Goal: Transaction & Acquisition: Purchase product/service

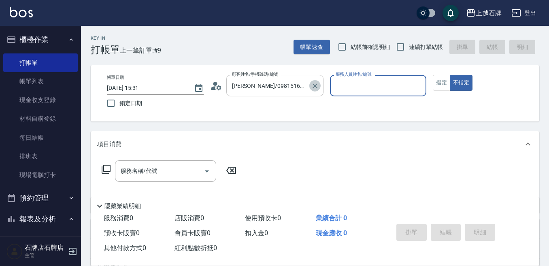
click at [314, 86] on icon "Clear" at bounding box center [315, 86] width 8 height 8
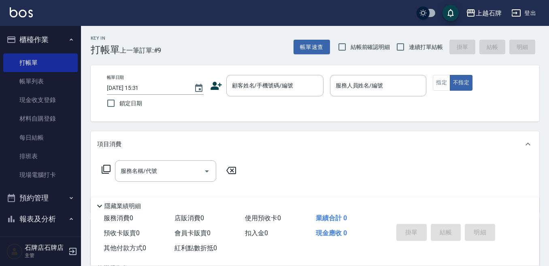
click at [218, 87] on icon at bounding box center [216, 86] width 12 height 12
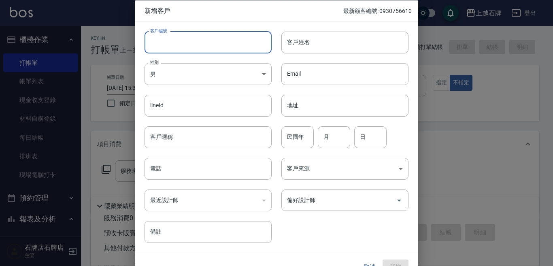
click at [177, 45] on input "客戶編號" at bounding box center [207, 42] width 127 height 22
type input "0987919271"
click at [205, 71] on body "上越石牌 登出 櫃檯作業 打帳單 帳單列表 現金收支登錄 材料自購登錄 每日結帳 排班表 現場電腦打卡 預約管理 預約管理 單日預約紀錄 單週預約紀錄 報表及…" at bounding box center [276, 197] width 553 height 394
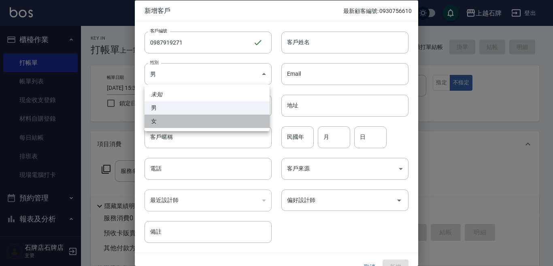
click at [187, 122] on li "女" at bounding box center [206, 120] width 125 height 13
type input "[DEMOGRAPHIC_DATA]"
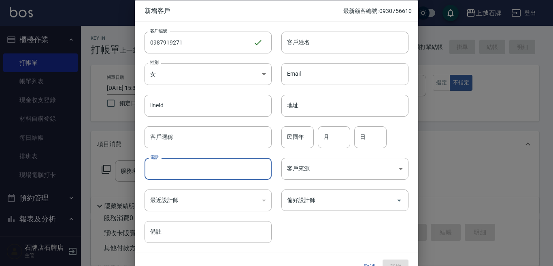
click at [177, 174] on input "電話" at bounding box center [207, 169] width 127 height 22
type input "0987919271"
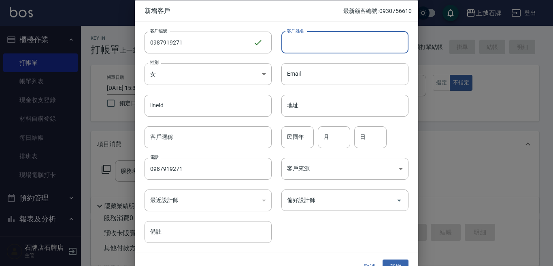
click at [352, 39] on input "客戶姓名" at bounding box center [344, 42] width 127 height 22
type input "[PERSON_NAME]"
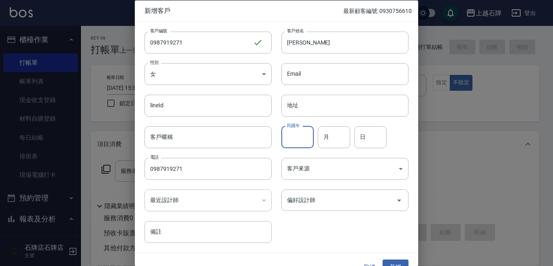
click at [297, 142] on input "民國年" at bounding box center [297, 137] width 32 height 22
type input "69"
click at [331, 135] on input "月" at bounding box center [334, 137] width 32 height 22
type input "05"
click at [371, 142] on input "日" at bounding box center [370, 137] width 32 height 22
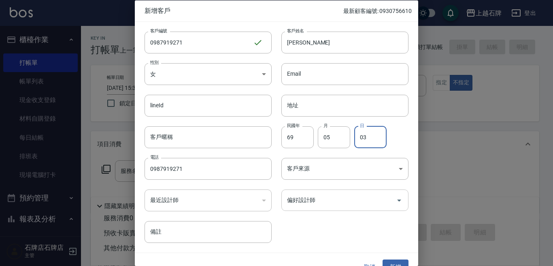
type input "03"
click at [334, 203] on input "偏好設計師" at bounding box center [339, 200] width 108 height 14
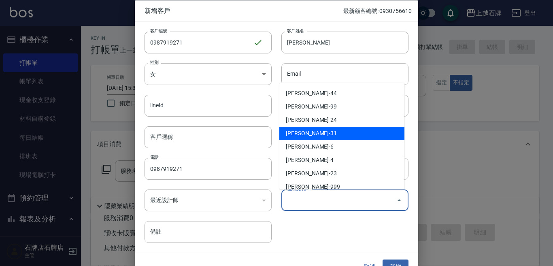
scroll to position [40, 0]
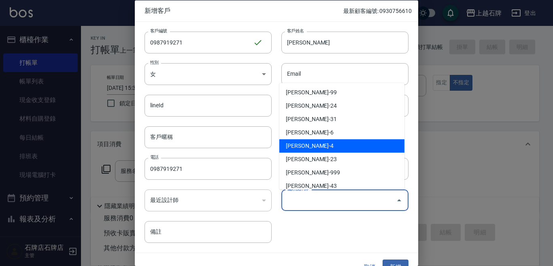
click at [342, 143] on li "[PERSON_NAME]-4" at bounding box center [341, 145] width 125 height 13
type input "[PERSON_NAME]"
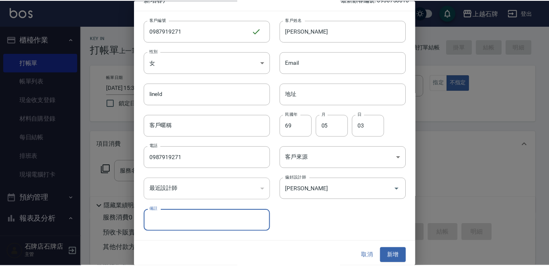
scroll to position [15, 0]
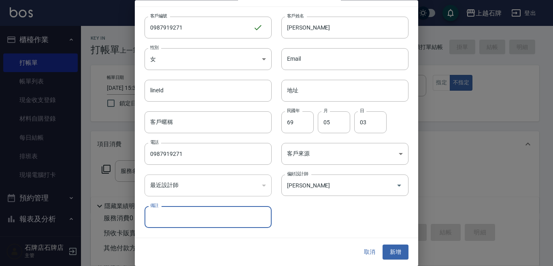
click at [393, 248] on button "新增" at bounding box center [395, 252] width 26 height 15
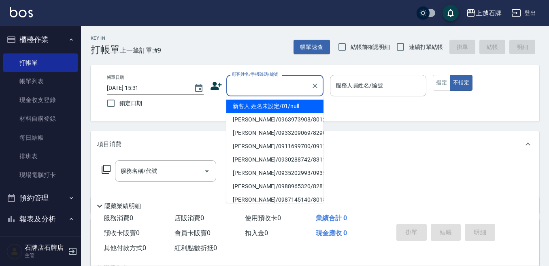
click at [253, 91] on input "顧客姓名/手機號碼/編號" at bounding box center [269, 85] width 78 height 14
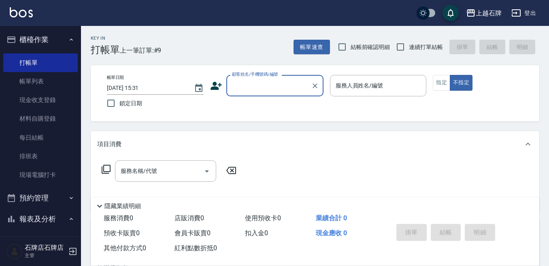
click at [257, 88] on input "顧客姓名/手機號碼/編號" at bounding box center [269, 85] width 78 height 14
click at [295, 113] on li "[PERSON_NAME]/0987919271/0987919271" at bounding box center [274, 106] width 97 height 13
type input "[PERSON_NAME]/0987919271/0987919271"
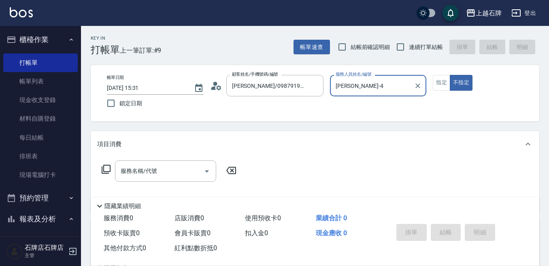
type input "[PERSON_NAME]-4"
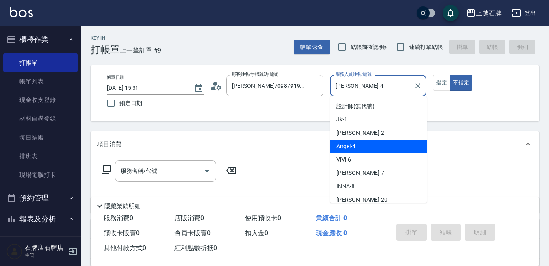
click at [391, 86] on input "[PERSON_NAME]-4" at bounding box center [371, 85] width 77 height 14
click at [373, 148] on div "[PERSON_NAME] -4" at bounding box center [378, 146] width 97 height 13
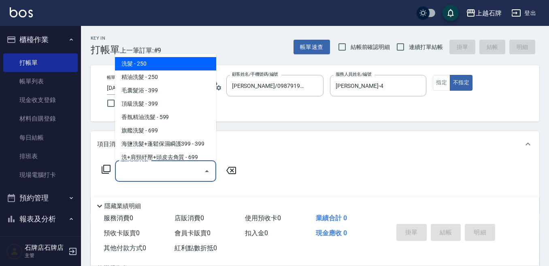
click at [182, 173] on input "服務名稱/代號" at bounding box center [160, 171] width 82 height 14
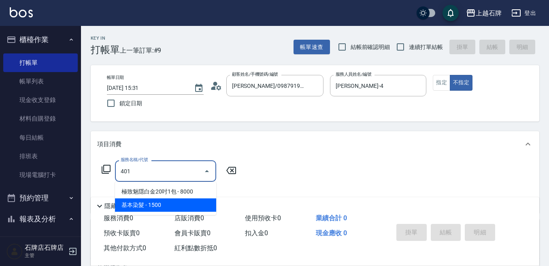
click at [165, 205] on span "基本染髮 - 1500" at bounding box center [165, 204] width 101 height 13
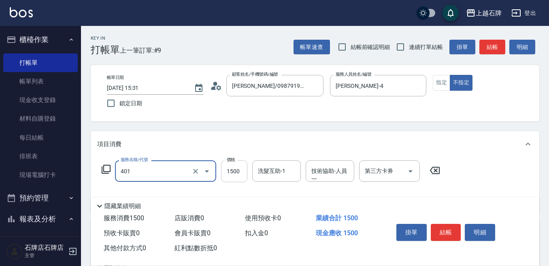
type input "基本染髮(401)"
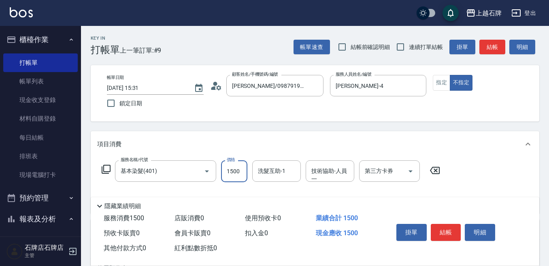
click at [241, 171] on input "1500" at bounding box center [234, 171] width 26 height 22
type input "3199"
click at [436, 85] on button "指定" at bounding box center [440, 83] width 17 height 16
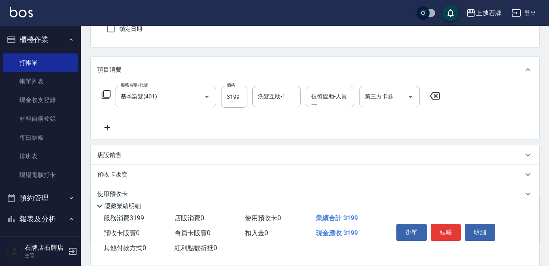
scroll to position [121, 0]
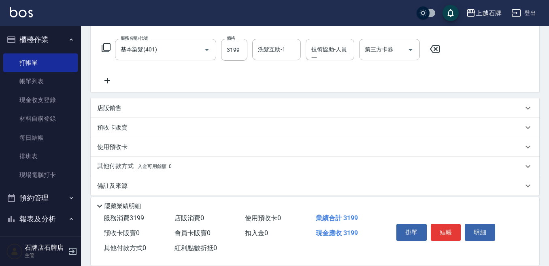
click at [136, 106] on div "店販銷售" at bounding box center [310, 108] width 426 height 8
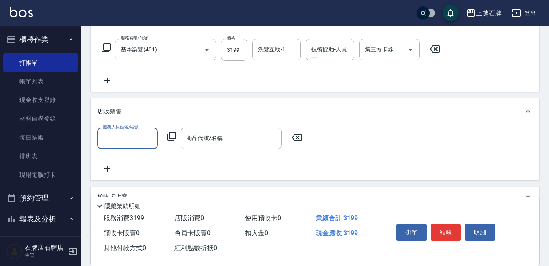
scroll to position [0, 0]
click at [136, 136] on input "服務人員姓名/編號" at bounding box center [127, 138] width 53 height 14
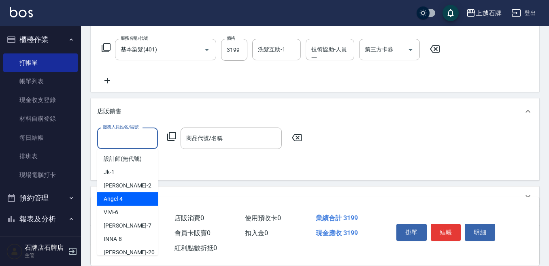
click at [125, 198] on div "[PERSON_NAME] -4" at bounding box center [127, 198] width 61 height 13
type input "[PERSON_NAME]-4"
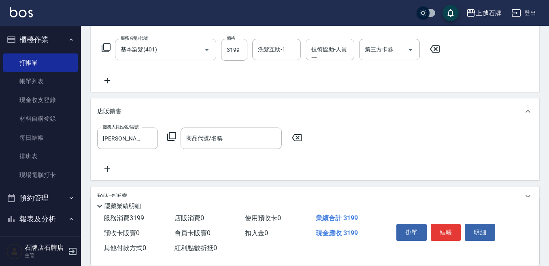
click at [172, 135] on icon at bounding box center [172, 136] width 10 height 10
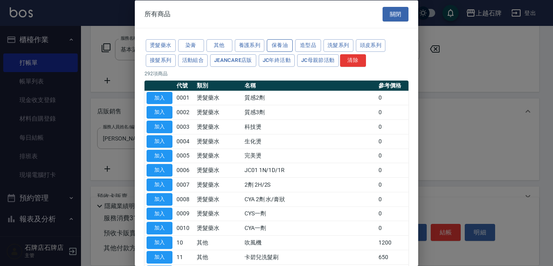
click at [275, 46] on button "保養油" at bounding box center [280, 45] width 26 height 13
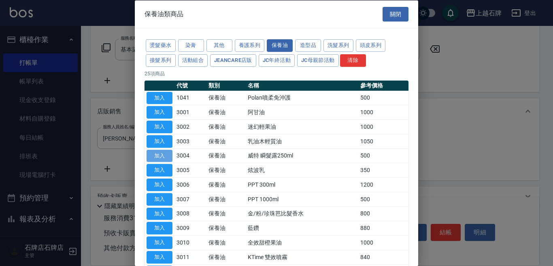
click at [169, 154] on button "加入" at bounding box center [159, 155] width 26 height 13
type input "威特 瞬髮露250ml"
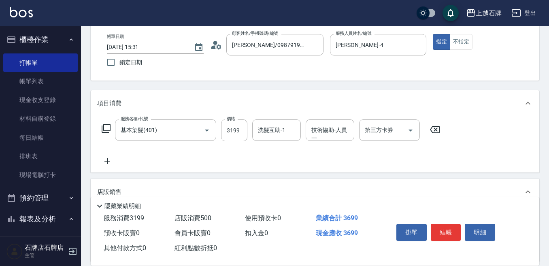
scroll to position [40, 0]
click at [449, 229] on button "結帳" at bounding box center [445, 232] width 30 height 17
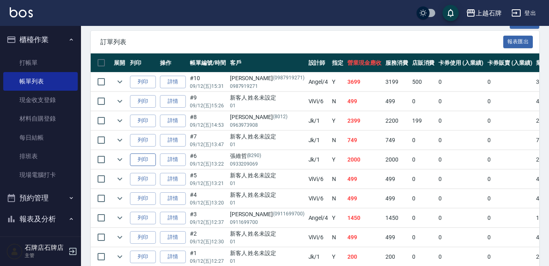
scroll to position [202, 0]
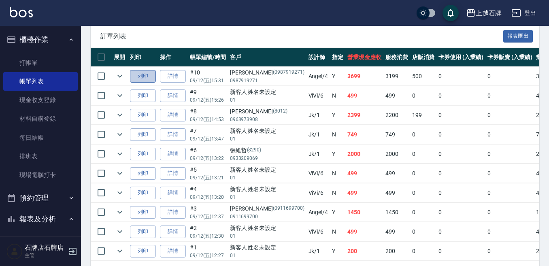
click at [146, 75] on button "列印" at bounding box center [143, 76] width 26 height 13
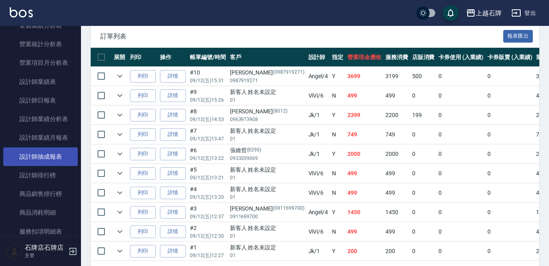
scroll to position [405, 0]
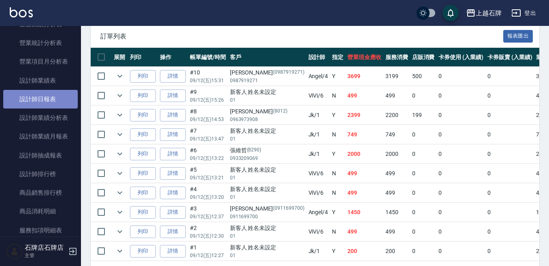
click at [42, 95] on link "設計師日報表" at bounding box center [40, 99] width 74 height 19
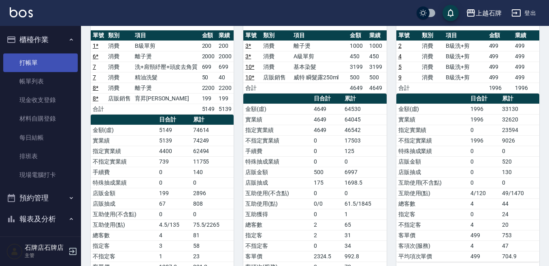
click at [44, 63] on link "打帳單" at bounding box center [40, 62] width 74 height 19
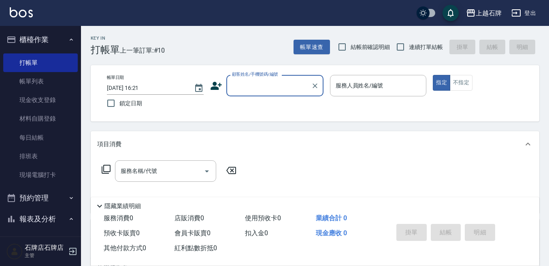
click at [254, 91] on input "顧客姓名/手機號碼/編號" at bounding box center [269, 85] width 78 height 14
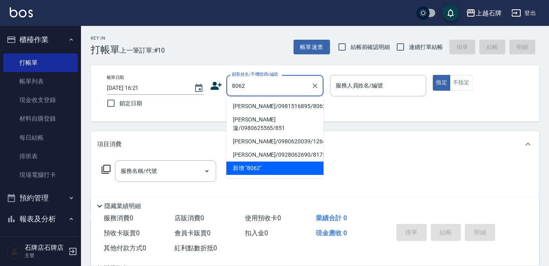
click at [260, 109] on li "[PERSON_NAME]/0981516895/8062" at bounding box center [274, 106] width 97 height 13
type input "[PERSON_NAME]/0981516895/8062"
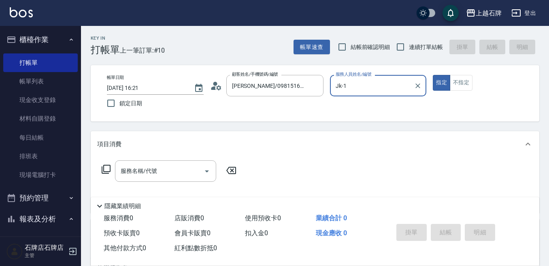
click at [388, 87] on input "Jk-1" at bounding box center [371, 85] width 77 height 14
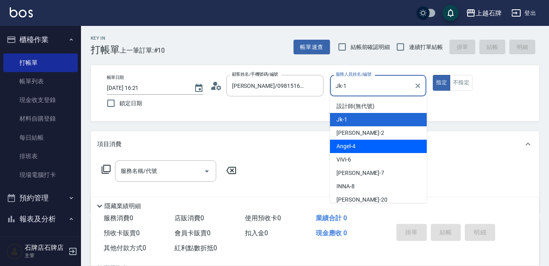
click at [381, 146] on div "[PERSON_NAME] -4" at bounding box center [378, 146] width 97 height 13
type input "[PERSON_NAME]-4"
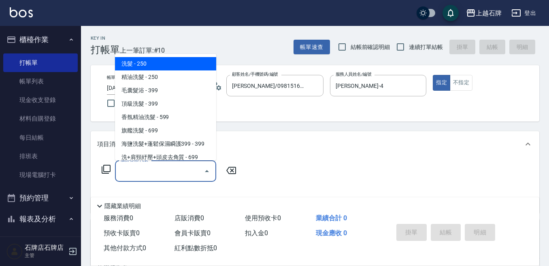
click at [181, 177] on input "服務名稱/代號" at bounding box center [160, 171] width 82 height 14
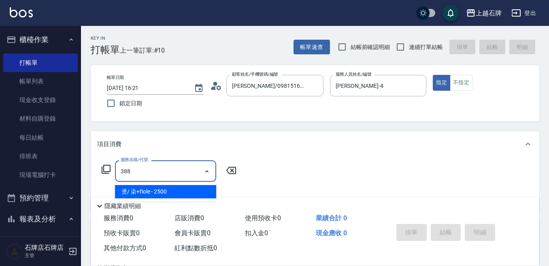
drag, startPoint x: 182, startPoint y: 189, endPoint x: 259, endPoint y: 155, distance: 83.5
click at [190, 185] on span "燙/ 染+fiole - 2500" at bounding box center [165, 191] width 101 height 13
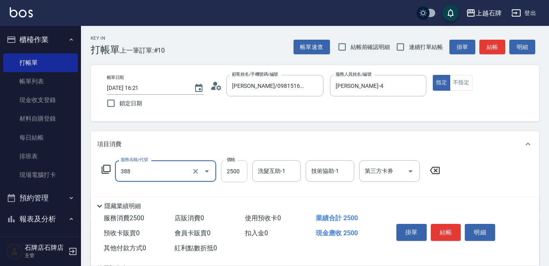
type input "燙/ 染+fiole(388)"
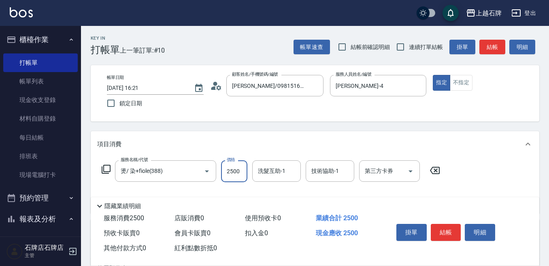
click at [239, 172] on input "2500" at bounding box center [234, 171] width 26 height 22
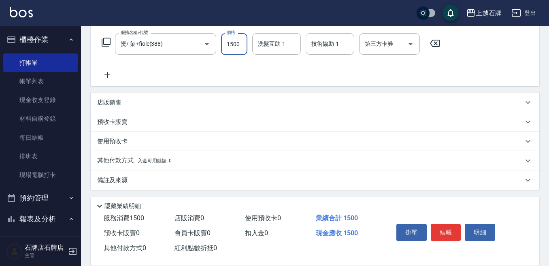
scroll to position [129, 0]
type input "1500"
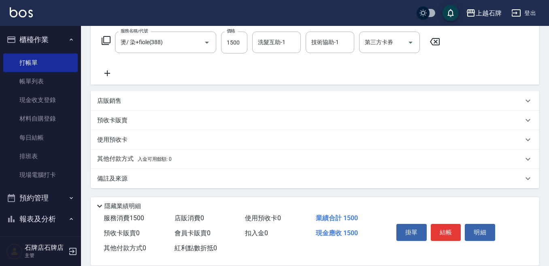
click at [136, 103] on div "店販銷售" at bounding box center [310, 101] width 426 height 8
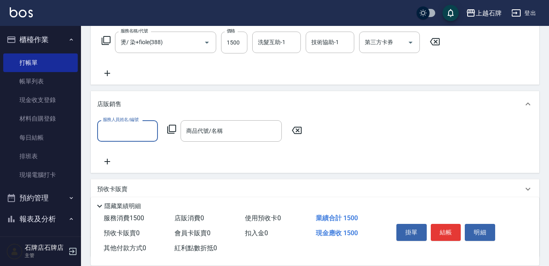
scroll to position [0, 0]
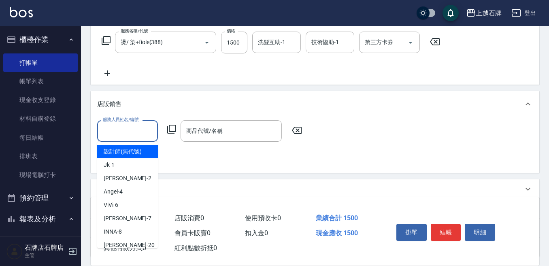
click at [128, 133] on input "服務人員姓名/編號" at bounding box center [127, 131] width 53 height 14
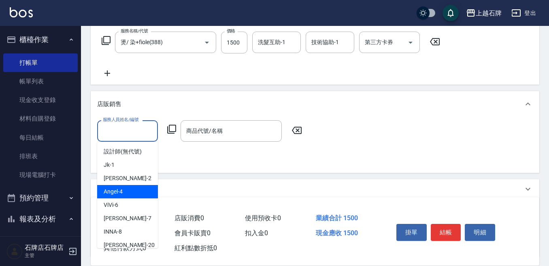
drag, startPoint x: 128, startPoint y: 189, endPoint x: 177, endPoint y: 148, distance: 63.7
click at [129, 189] on div "[PERSON_NAME] -4" at bounding box center [127, 191] width 61 height 13
type input "[PERSON_NAME]-4"
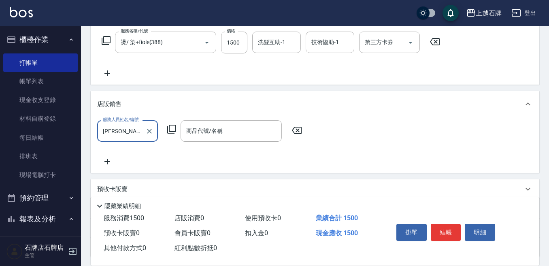
click at [175, 128] on icon at bounding box center [172, 129] width 10 height 10
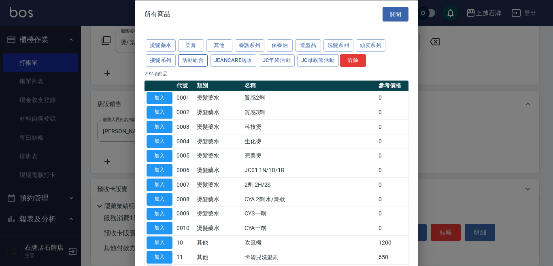
click at [197, 60] on button "活動組合" at bounding box center [193, 60] width 30 height 13
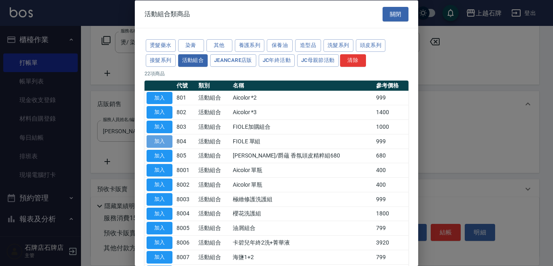
click at [159, 141] on button "加入" at bounding box center [159, 141] width 26 height 13
type input "FIOLE 單組"
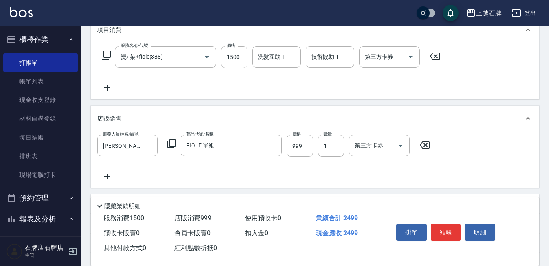
scroll to position [129, 0]
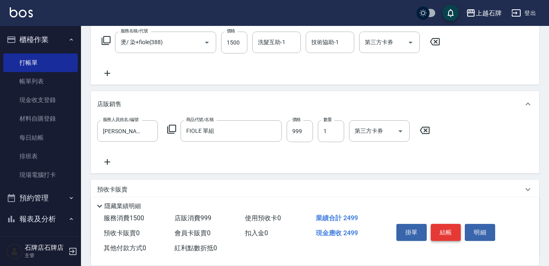
click at [453, 226] on button "結帳" at bounding box center [445, 232] width 30 height 17
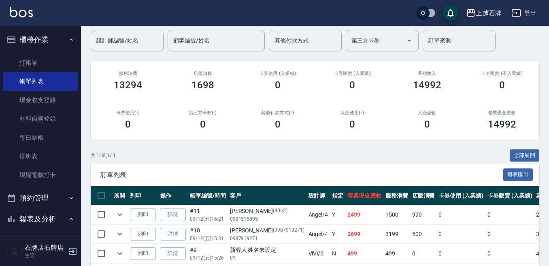
scroll to position [81, 0]
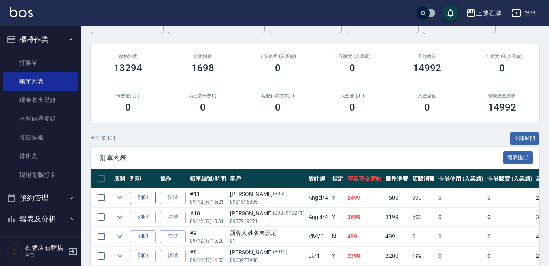
click at [136, 196] on button "列印" at bounding box center [143, 197] width 26 height 13
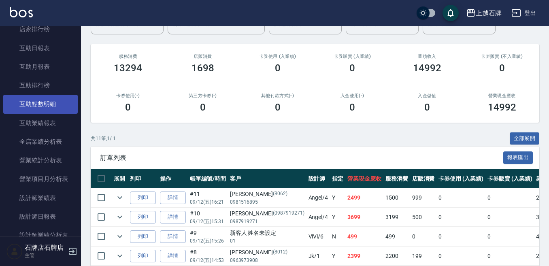
scroll to position [324, 0]
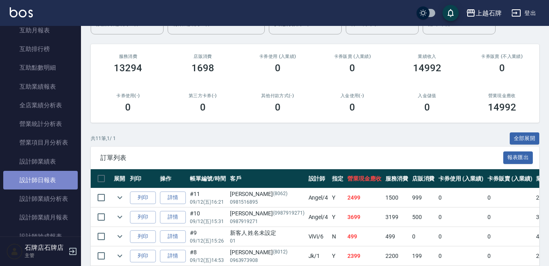
click at [51, 180] on link "設計師日報表" at bounding box center [40, 180] width 74 height 19
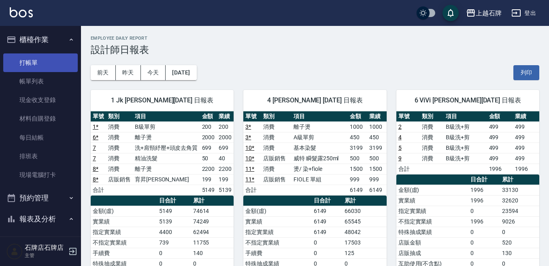
click at [13, 58] on link "打帳單" at bounding box center [40, 62] width 74 height 19
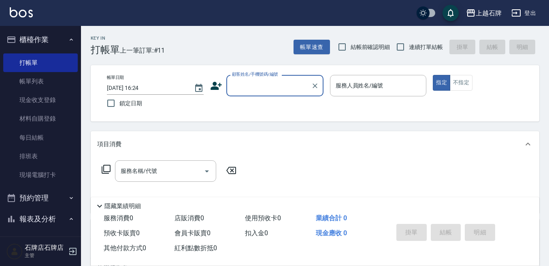
click at [244, 89] on input "顧客姓名/手機號碼/編號" at bounding box center [269, 85] width 78 height 14
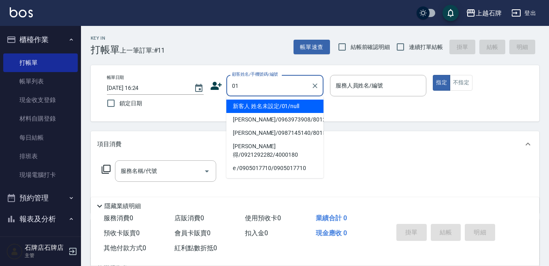
type input "新客人 姓名未設定/01/null"
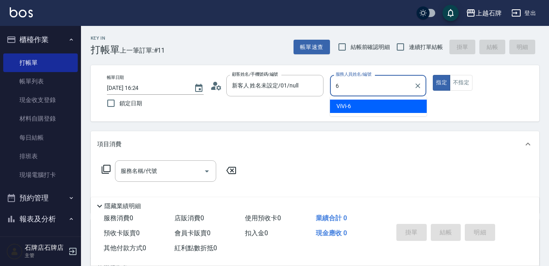
type input "ViVi-6"
type button "true"
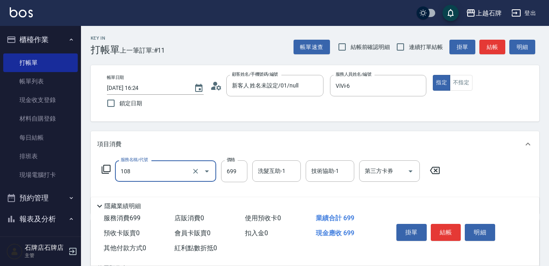
type input "洗+肩頸紓壓+頭皮去角質(108)"
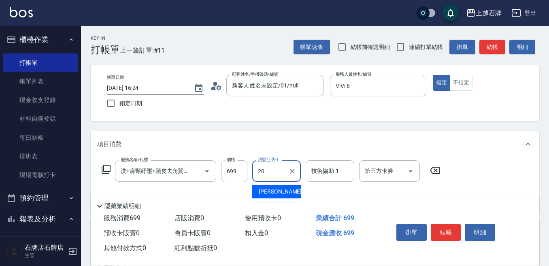
type input "[PERSON_NAME]-20"
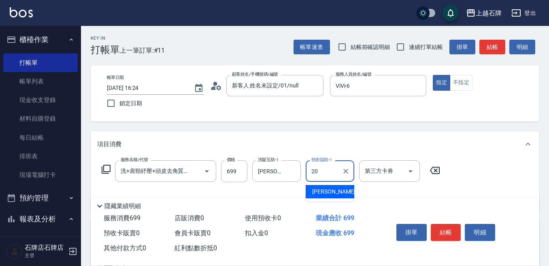
type input "[PERSON_NAME]-20"
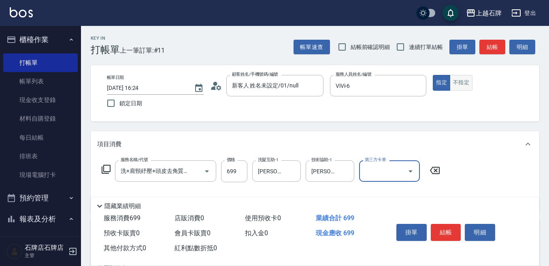
click at [466, 81] on button "不指定" at bounding box center [460, 83] width 23 height 16
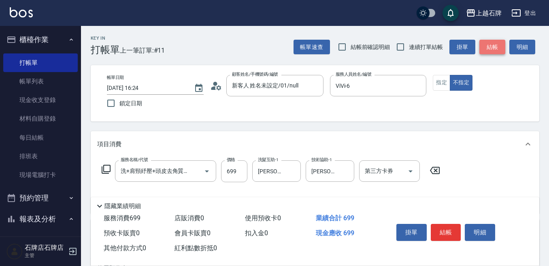
click at [490, 43] on button "結帳" at bounding box center [492, 47] width 26 height 15
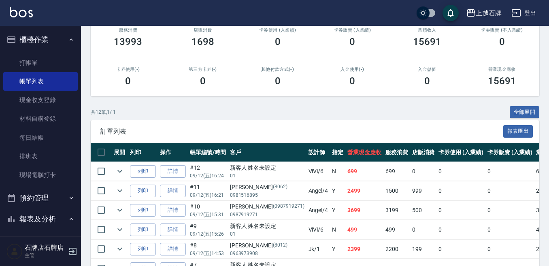
scroll to position [121, 0]
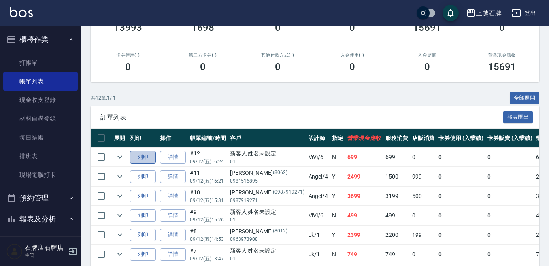
click at [151, 157] on button "列印" at bounding box center [143, 157] width 26 height 13
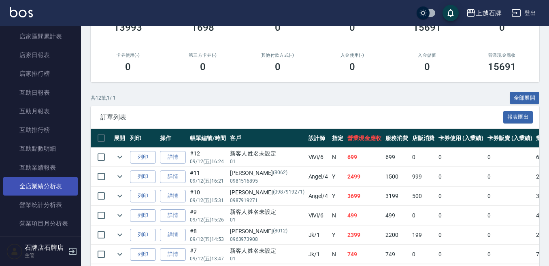
scroll to position [324, 0]
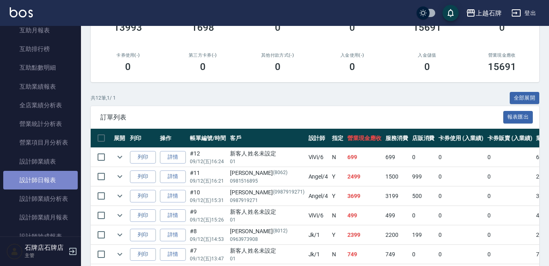
click at [57, 184] on link "設計師日報表" at bounding box center [40, 180] width 74 height 19
